Goal: Task Accomplishment & Management: Manage account settings

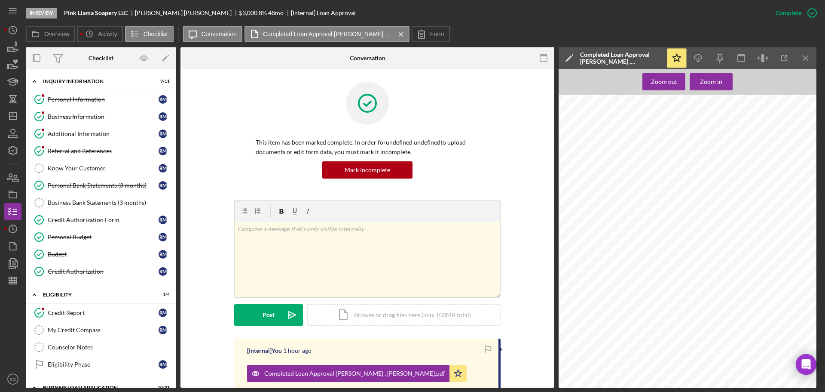
scroll to position [215, 0]
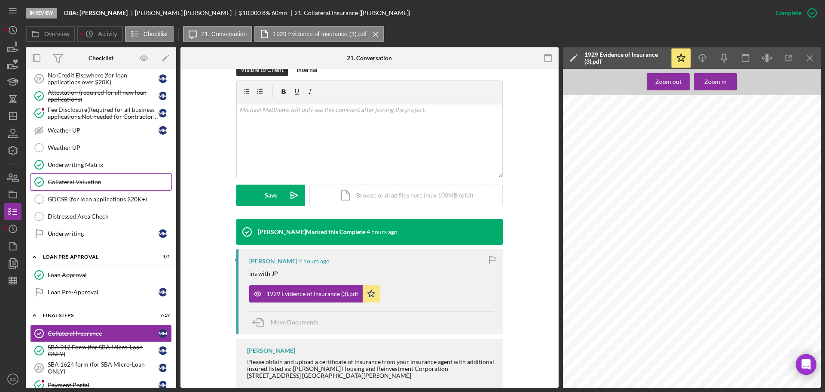
scroll to position [731, 0]
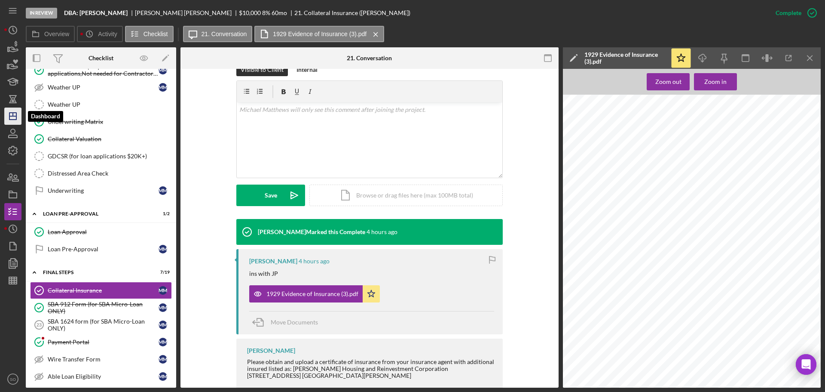
click at [7, 117] on icon "Icon/Dashboard" at bounding box center [12, 115] width 21 height 21
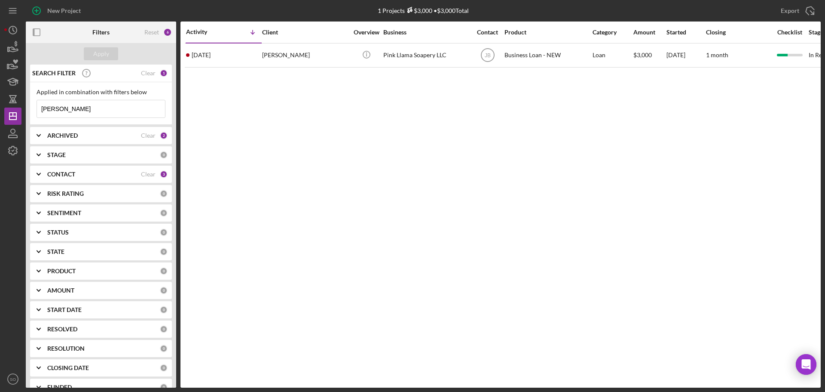
click at [0, 112] on div "New Project 1 Projects $3,000 • $3,000 Total [PERSON_NAME] Export Icon/Export F…" at bounding box center [412, 196] width 825 height 392
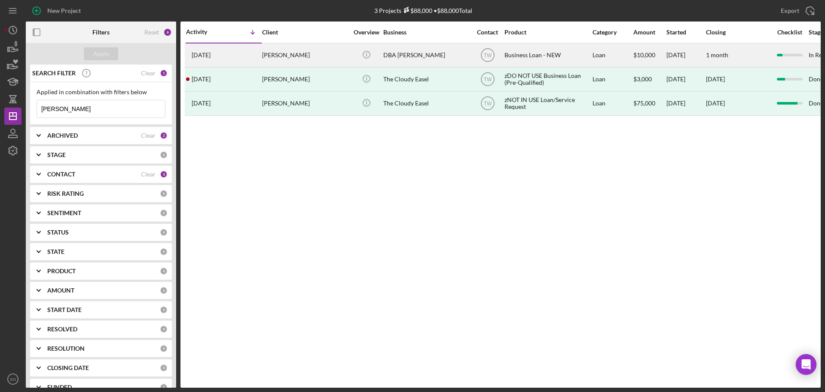
type input "[PERSON_NAME]"
click at [283, 60] on div "[PERSON_NAME]" at bounding box center [305, 55] width 86 height 23
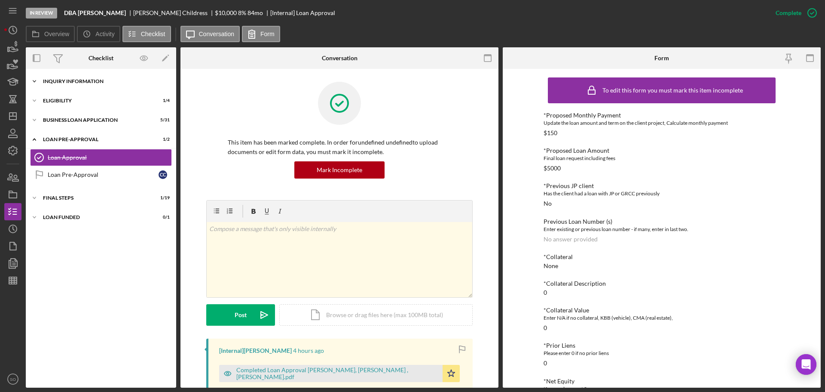
click at [72, 80] on div "INQUIRY INFORMATION" at bounding box center [104, 81] width 123 height 5
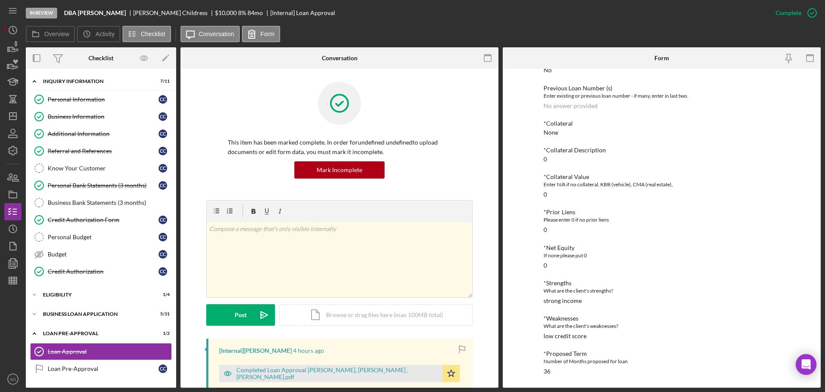
scroll to position [37, 0]
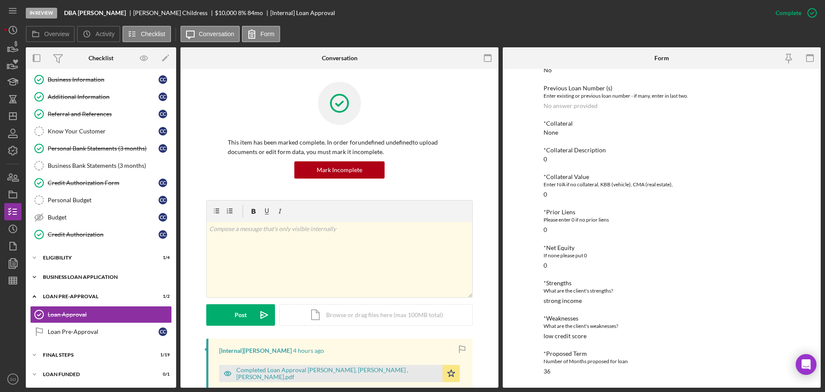
click at [88, 280] on div "Icon/Expander BUSINESS LOAN APPLICATION 5 / 31" at bounding box center [101, 276] width 150 height 17
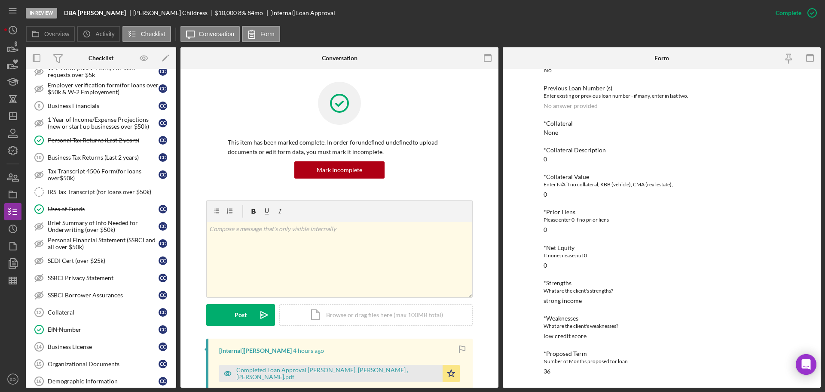
scroll to position [467, 0]
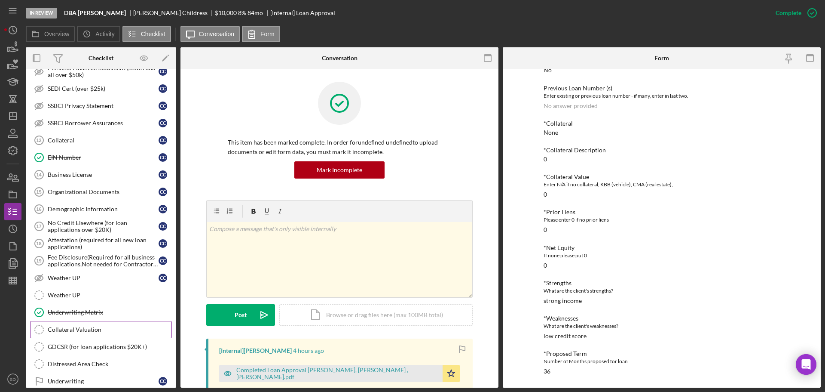
click at [103, 322] on link "Collateral Valuation Collateral Valuation" at bounding box center [101, 329] width 142 height 17
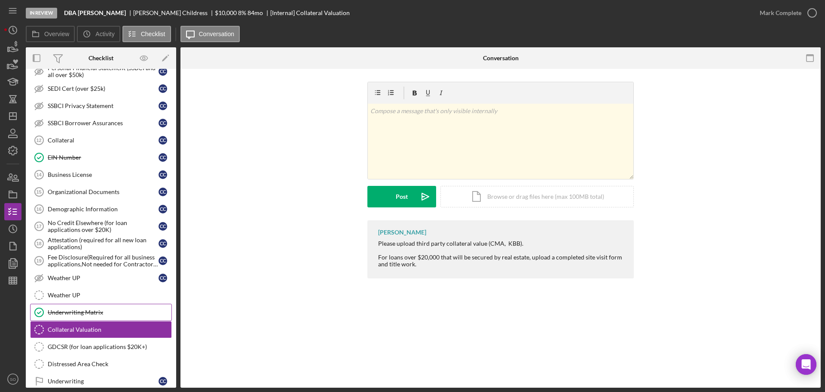
click at [100, 312] on div "Underwriting Matrix" at bounding box center [110, 312] width 124 height 7
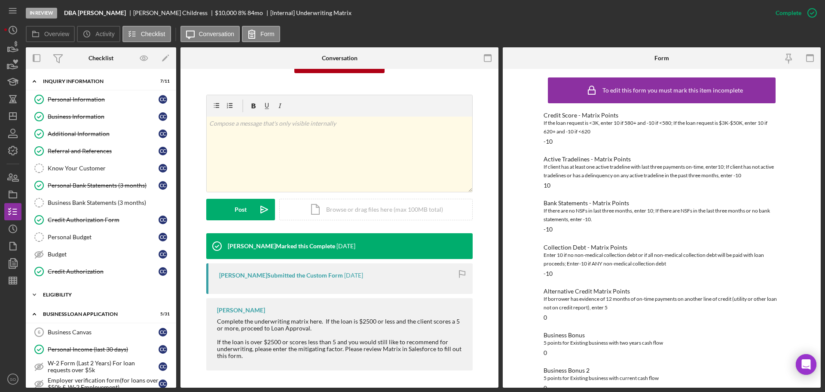
click at [71, 294] on div "ELIGIBILITY" at bounding box center [104, 294] width 123 height 5
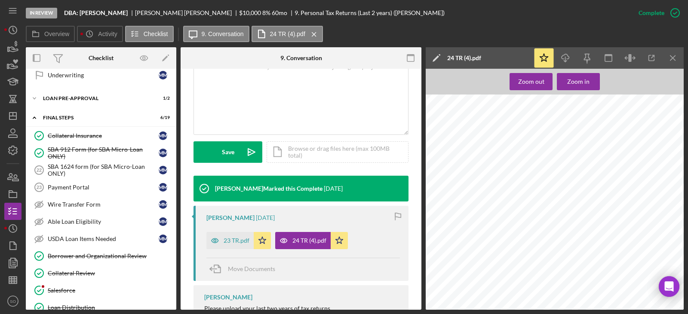
scroll to position [889, 0]
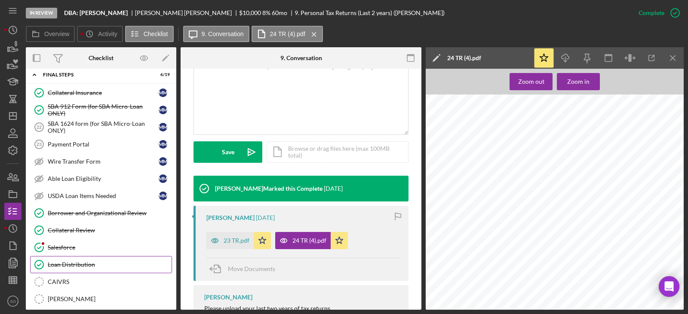
click at [82, 259] on link "Loan Distribution Loan Distribution" at bounding box center [101, 264] width 142 height 17
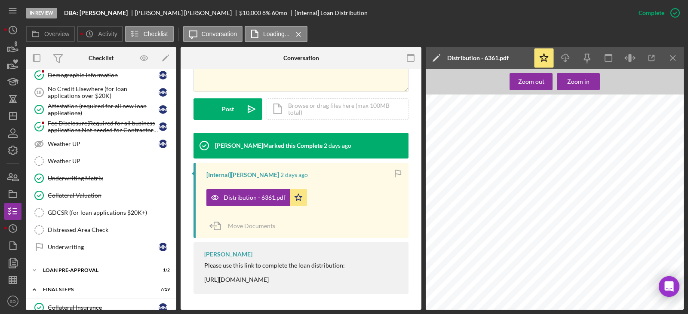
scroll to position [631, 0]
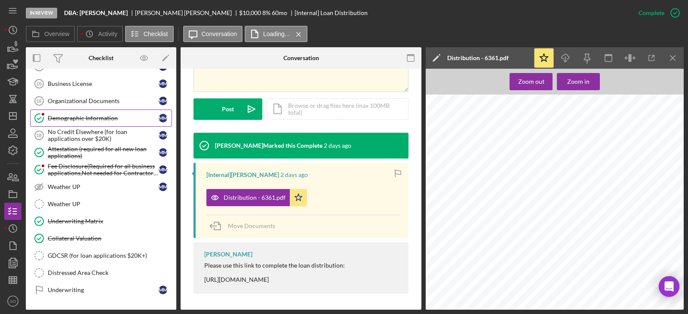
click at [95, 119] on div "Demographic Information" at bounding box center [103, 118] width 111 height 7
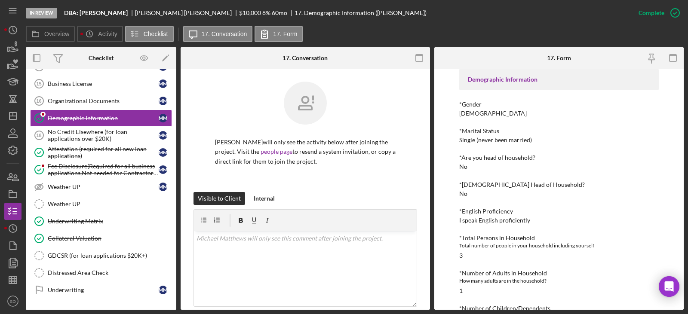
scroll to position [86, 0]
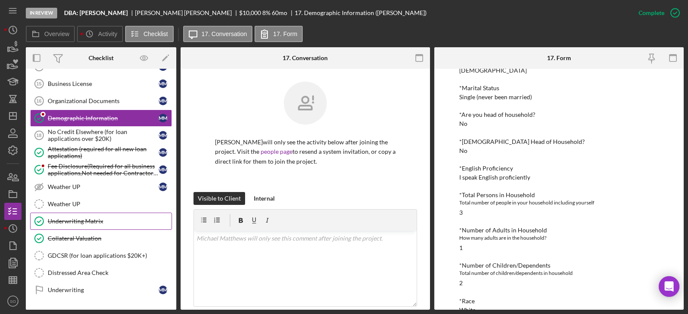
click at [79, 226] on link "Underwriting Matrix Underwriting Matrix" at bounding box center [101, 221] width 142 height 17
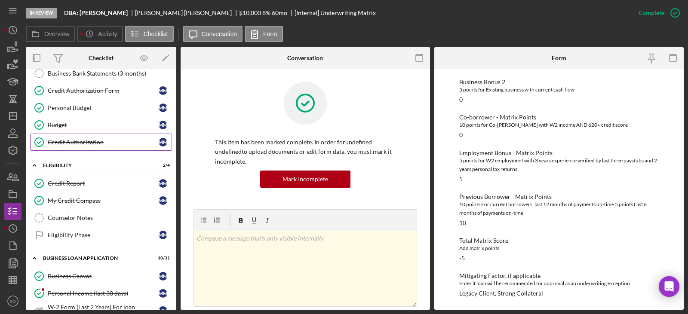
scroll to position [172, 0]
